Goal: Task Accomplishment & Management: Manage account settings

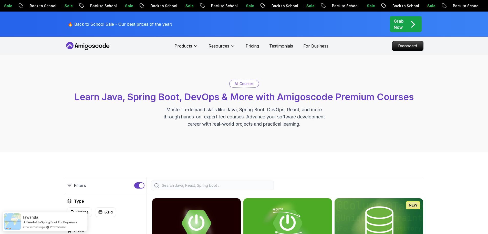
click at [399, 25] on p "Grab Now" at bounding box center [399, 24] width 10 height 12
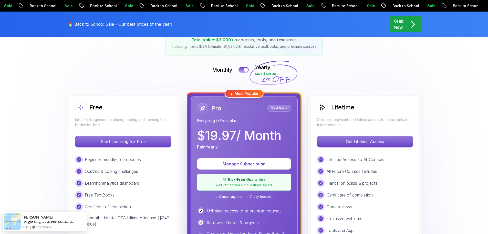
scroll to position [103, 0]
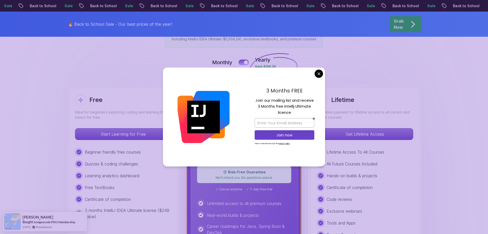
drag, startPoint x: 319, startPoint y: 74, endPoint x: 323, endPoint y: 78, distance: 6.4
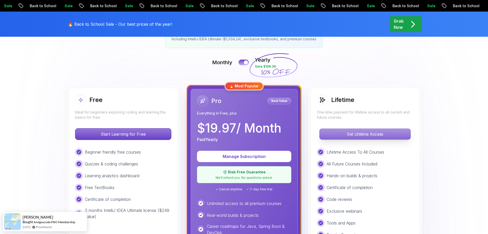
click at [363, 133] on p "Get Lifetime Access" at bounding box center [365, 133] width 91 height 11
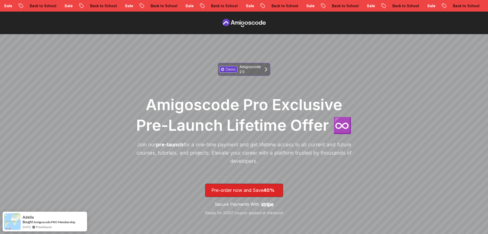
click at [242, 68] on p "Amigoscode 2.0" at bounding box center [250, 69] width 21 height 10
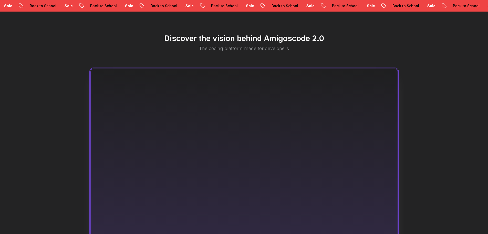
scroll to position [279, 0]
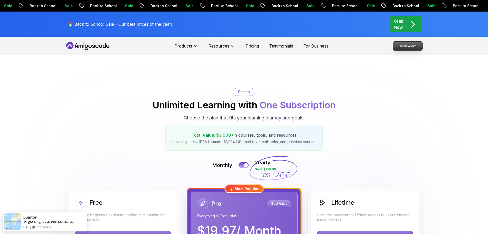
click at [417, 48] on p "Dashboard" at bounding box center [407, 46] width 29 height 9
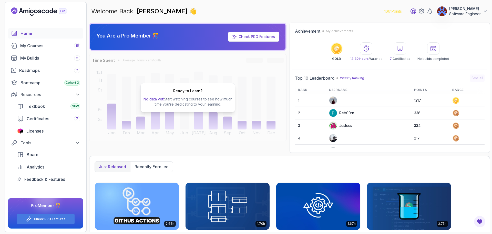
click at [414, 13] on icon at bounding box center [413, 11] width 6 height 6
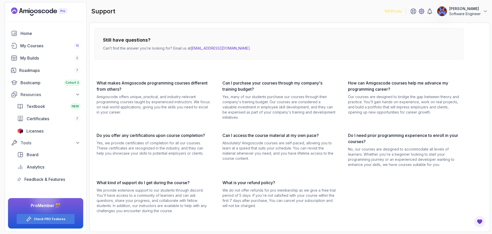
click at [421, 12] on icon at bounding box center [422, 11] width 6 height 6
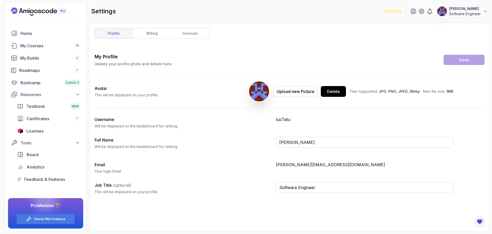
click at [288, 163] on p "[PERSON_NAME][EMAIL_ADDRESS][DOMAIN_NAME]" at bounding box center [364, 164] width 177 height 6
click at [259, 161] on h3 "Email" at bounding box center [183, 164] width 177 height 6
click at [156, 36] on link "billing" at bounding box center [152, 33] width 38 height 10
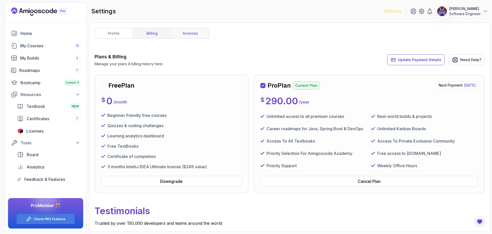
click at [192, 30] on link "invoices" at bounding box center [190, 33] width 38 height 10
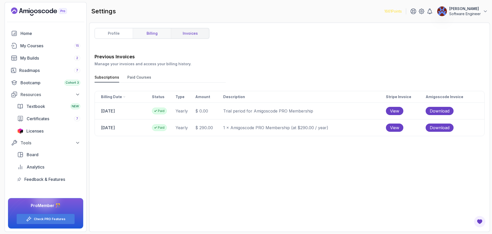
click at [155, 35] on link "billing" at bounding box center [152, 33] width 38 height 10
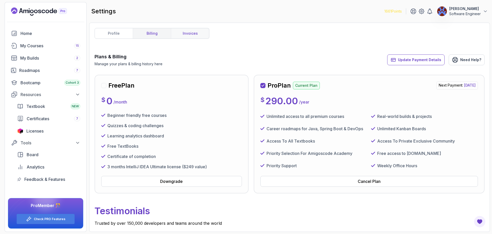
click at [207, 36] on link "invoices" at bounding box center [190, 33] width 38 height 10
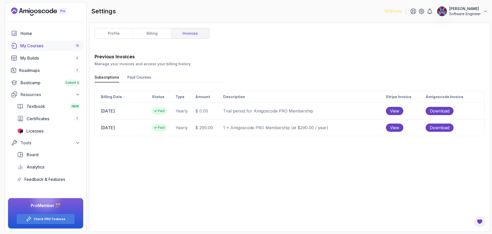
click at [46, 49] on link "My Courses 15" at bounding box center [45, 46] width 75 height 10
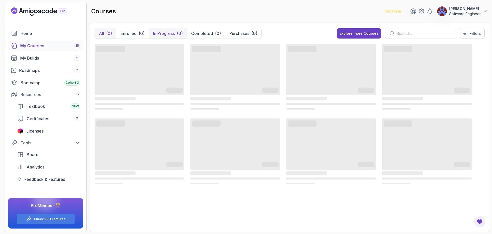
click at [161, 36] on p "In Progress" at bounding box center [164, 33] width 22 height 6
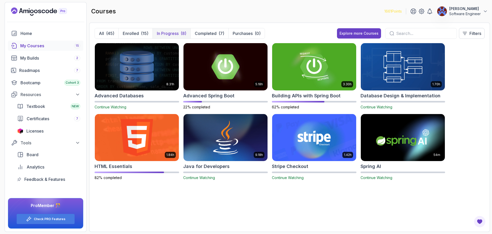
click at [241, 13] on div "courses 1661 Points [PERSON_NAME] Software Engineer" at bounding box center [289, 11] width 401 height 18
click at [240, 210] on div "8.31h Advanced Databases Continue Watching 5.18h Advanced Spring Boot 22% compl…" at bounding box center [290, 134] width 390 height 183
click at [169, 199] on div "8.31h Advanced Databases Continue Watching 5.18h Advanced Spring Boot 22% compl…" at bounding box center [290, 134] width 390 height 183
